Goal: Transaction & Acquisition: Purchase product/service

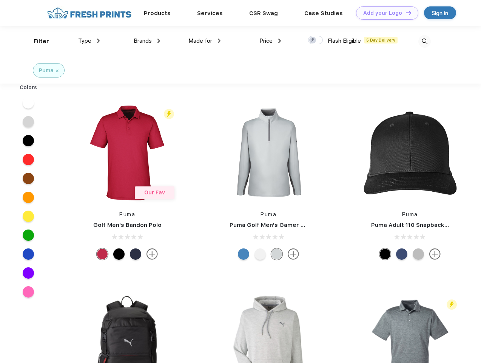
click at [384, 13] on link "Add your Logo Design Tool" at bounding box center [387, 12] width 62 height 13
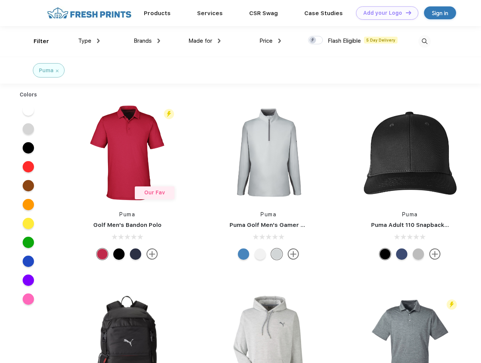
click at [0, 0] on div "Design Tool" at bounding box center [0, 0] width 0 height 0
click at [405, 12] on link "Add your Logo Design Tool" at bounding box center [387, 12] width 62 height 13
click at [36, 41] on div "Filter" at bounding box center [41, 41] width 15 height 9
click at [89, 41] on span "Type" at bounding box center [84, 40] width 13 height 7
click at [147, 41] on span "Brands" at bounding box center [143, 40] width 18 height 7
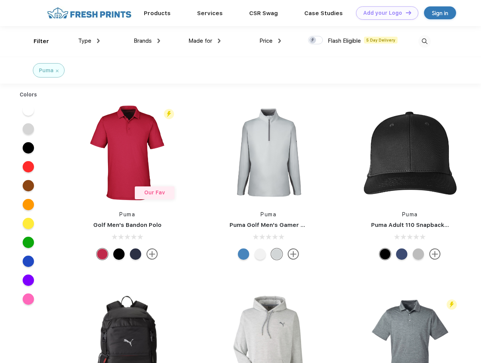
click at [205, 41] on span "Made for" at bounding box center [200, 40] width 24 height 7
click at [270, 41] on span "Price" at bounding box center [265, 40] width 13 height 7
click at [316, 40] on div at bounding box center [315, 40] width 15 height 8
click at [313, 40] on input "checkbox" at bounding box center [310, 38] width 5 height 5
click at [425, 41] on img at bounding box center [424, 41] width 12 height 12
